Goal: Task Accomplishment & Management: Manage account settings

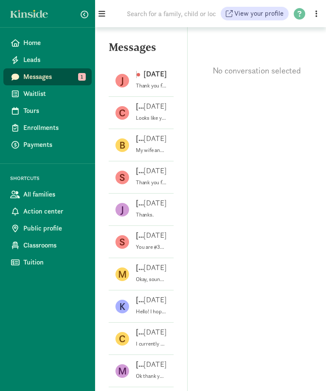
click at [137, 78] on p "[PERSON_NAME]" at bounding box center [136, 74] width 1 height 10
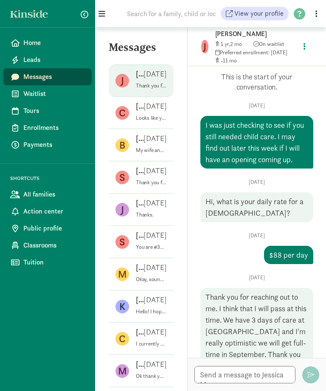
click at [30, 41] on span "Home" at bounding box center [54, 43] width 62 height 10
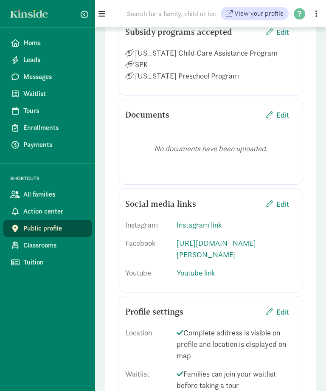
scroll to position [1052, 0]
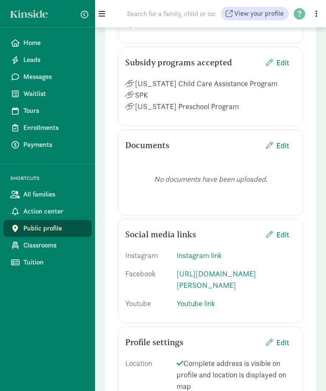
click at [284, 140] on span "Edit" at bounding box center [283, 145] width 13 height 11
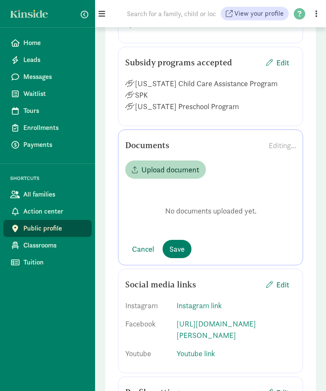
scroll to position [1053, 0]
click at [148, 164] on span "Upload document" at bounding box center [171, 169] width 58 height 11
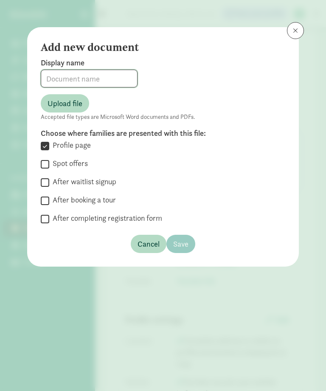
click at [52, 77] on input at bounding box center [89, 78] width 96 height 17
type input "Handbook"
click at [64, 99] on span "Upload file" at bounding box center [65, 103] width 35 height 11
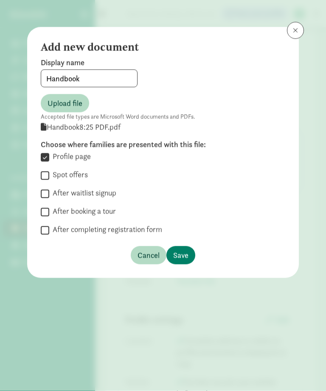
scroll to position [1053, 0]
click at [45, 232] on input "After completing registration form" at bounding box center [45, 230] width 9 height 11
checkbox input "true"
click at [182, 256] on span "Save" at bounding box center [180, 255] width 15 height 11
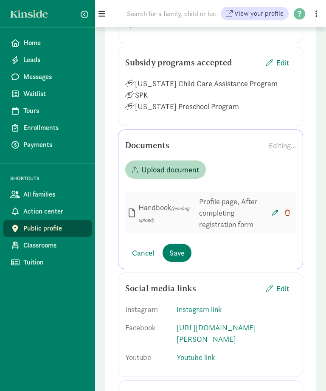
click at [170, 247] on span "Save" at bounding box center [177, 252] width 15 height 11
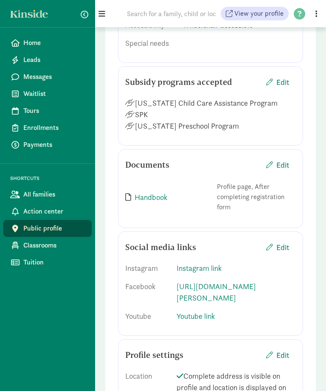
scroll to position [1033, 0]
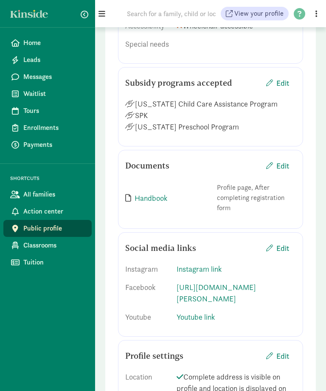
click at [30, 267] on span "Tuition" at bounding box center [54, 263] width 62 height 10
